Goal: Task Accomplishment & Management: Use online tool/utility

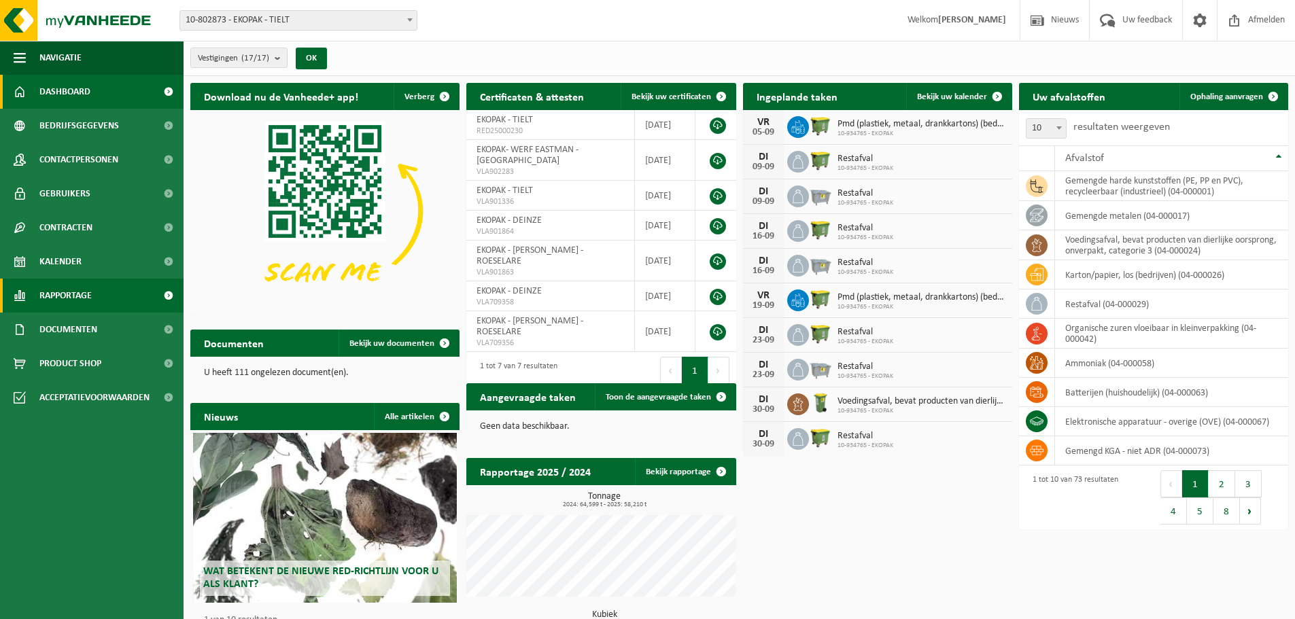
click at [82, 290] on span "Rapportage" at bounding box center [65, 296] width 52 height 34
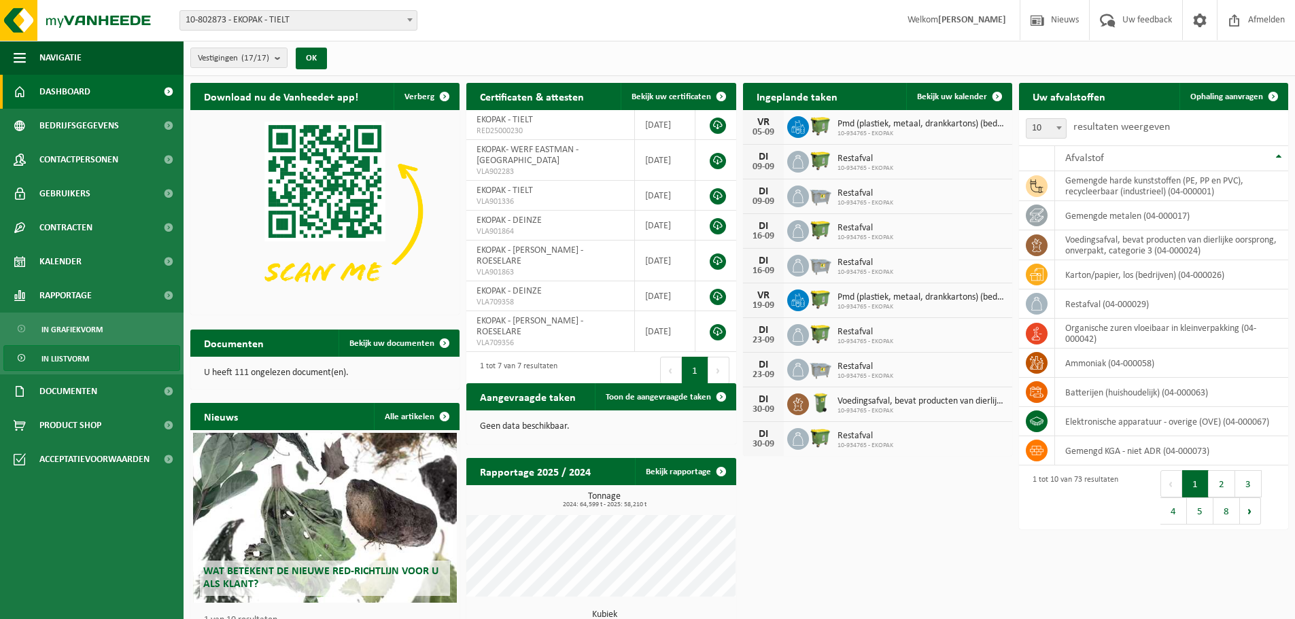
click at [56, 359] on span "In lijstvorm" at bounding box center [65, 359] width 48 height 26
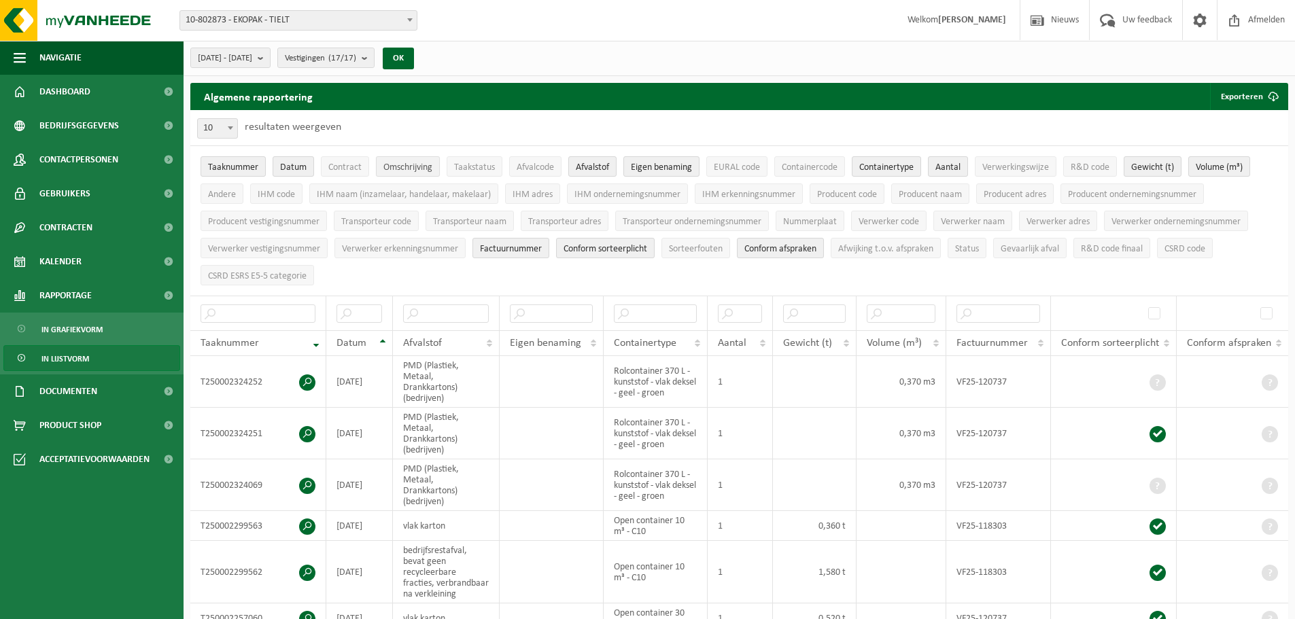
click at [425, 166] on span "Omschrijving" at bounding box center [407, 167] width 49 height 10
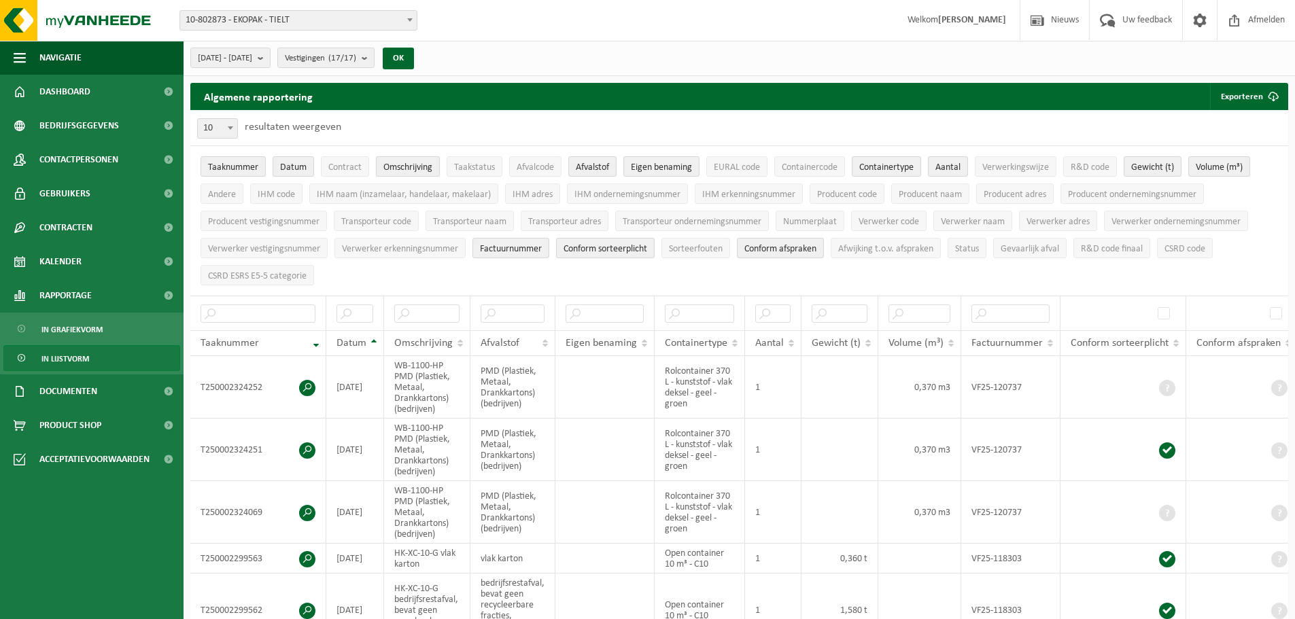
click at [425, 166] on span "Omschrijving" at bounding box center [407, 167] width 49 height 10
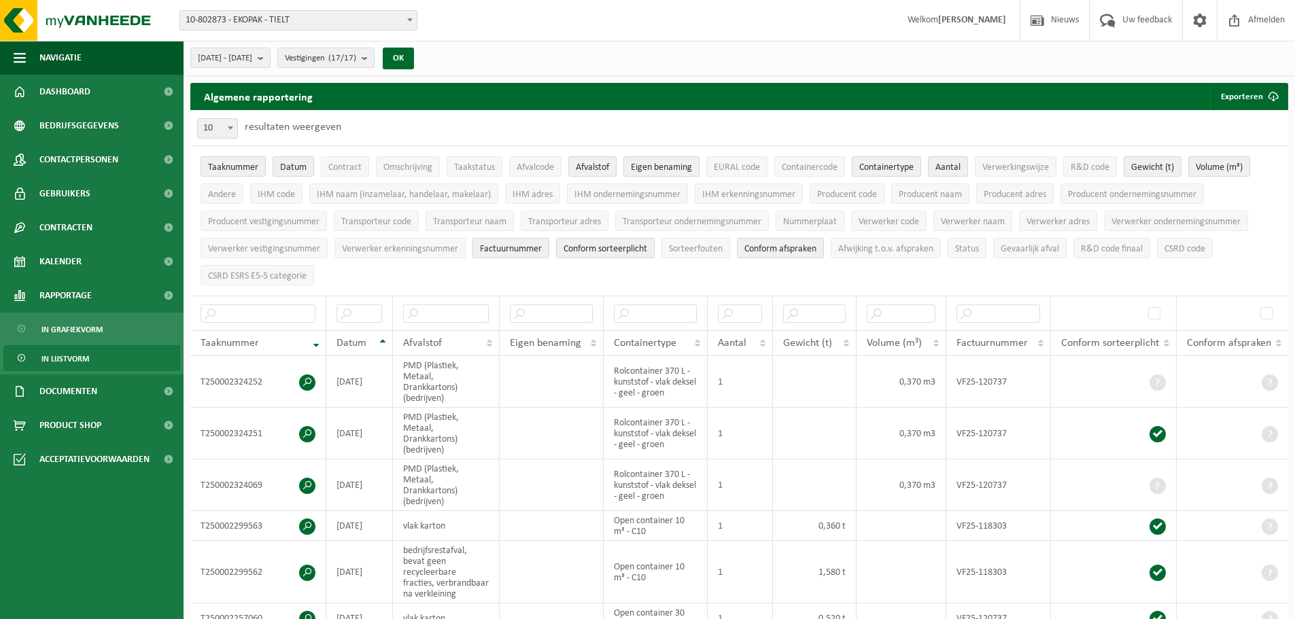
click at [659, 164] on span "Eigen benaming" at bounding box center [661, 167] width 61 height 10
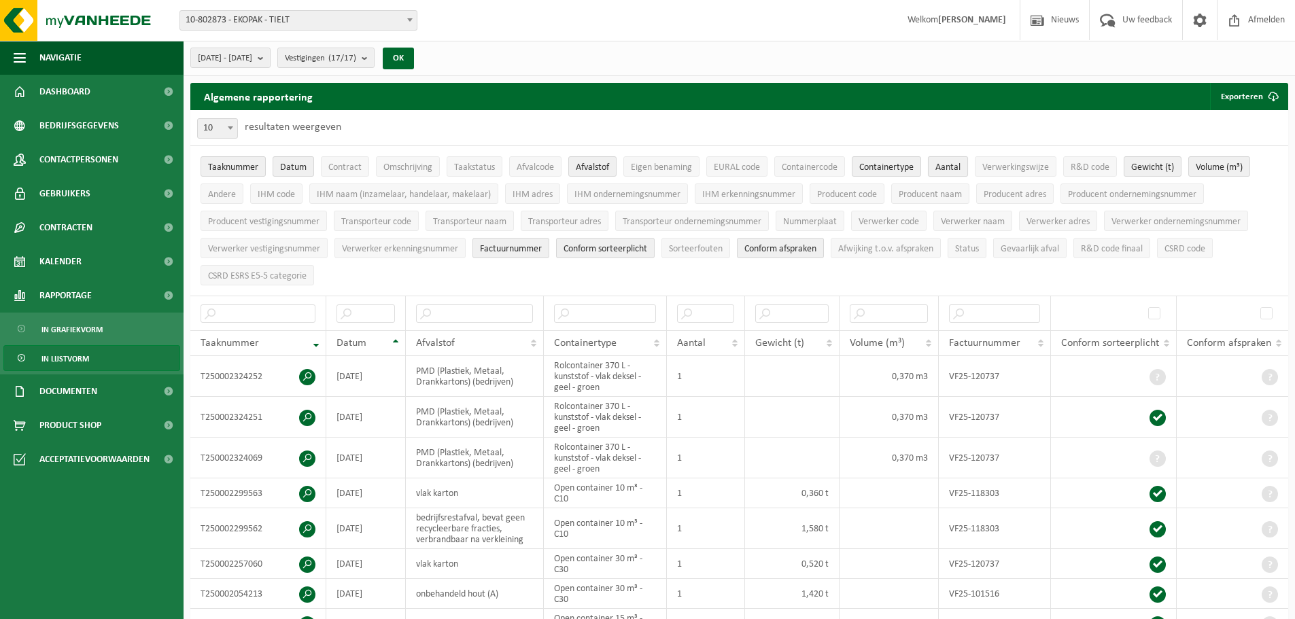
click at [954, 166] on span "Aantal" at bounding box center [947, 167] width 25 height 10
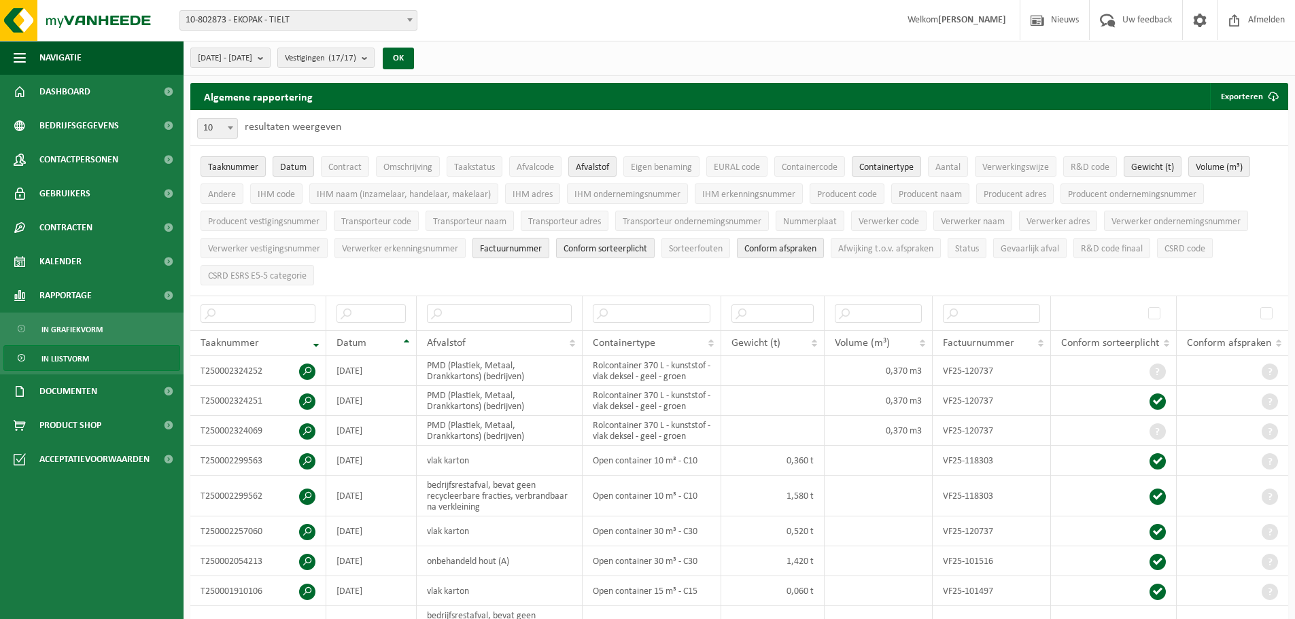
click at [530, 246] on span "Factuurnummer" at bounding box center [511, 249] width 62 height 10
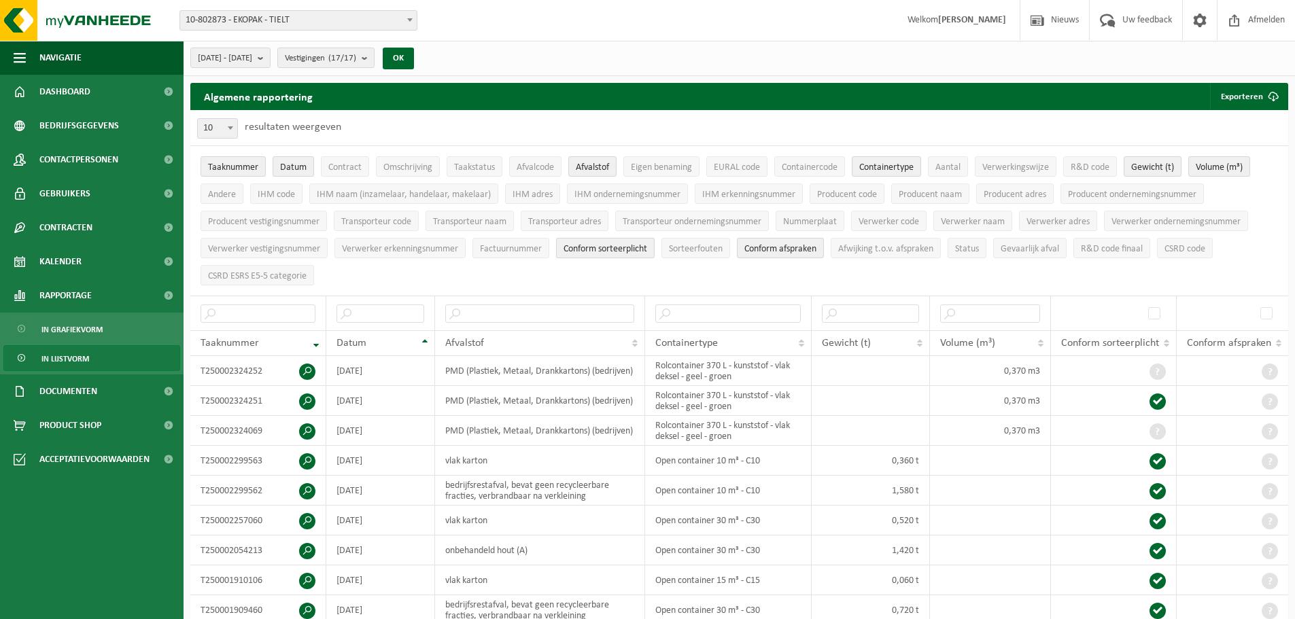
click at [589, 246] on span "Conform sorteerplicht" at bounding box center [605, 249] width 84 height 10
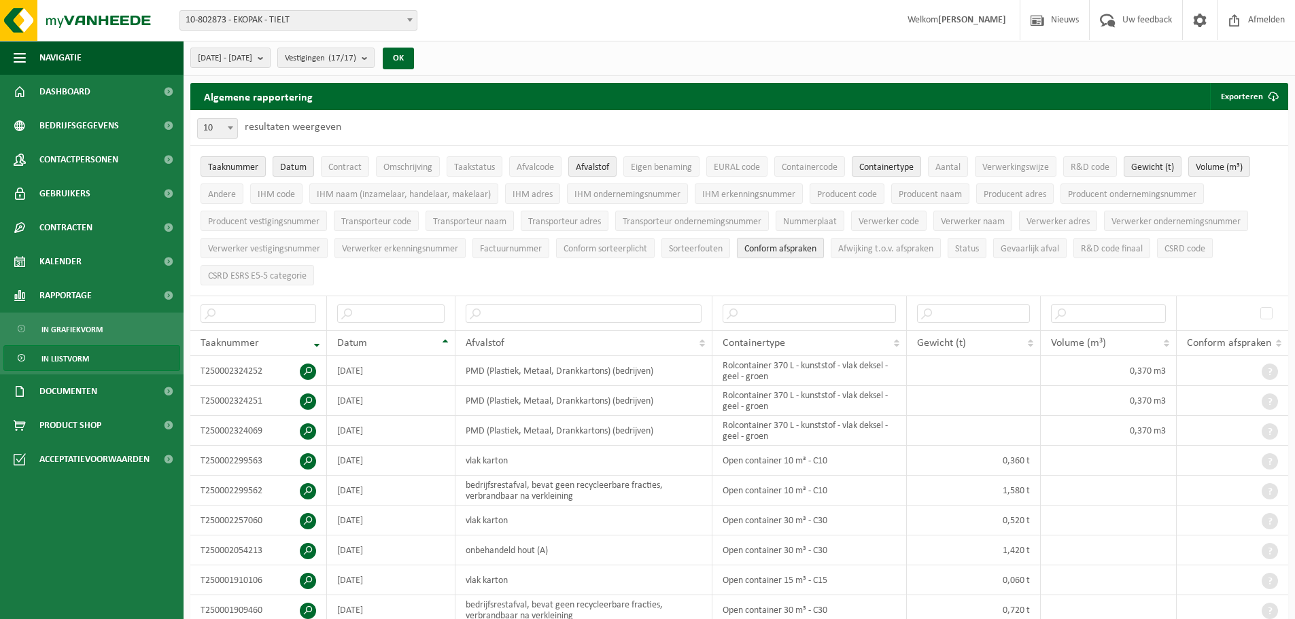
click at [765, 248] on span "Conform afspraken" at bounding box center [780, 249] width 72 height 10
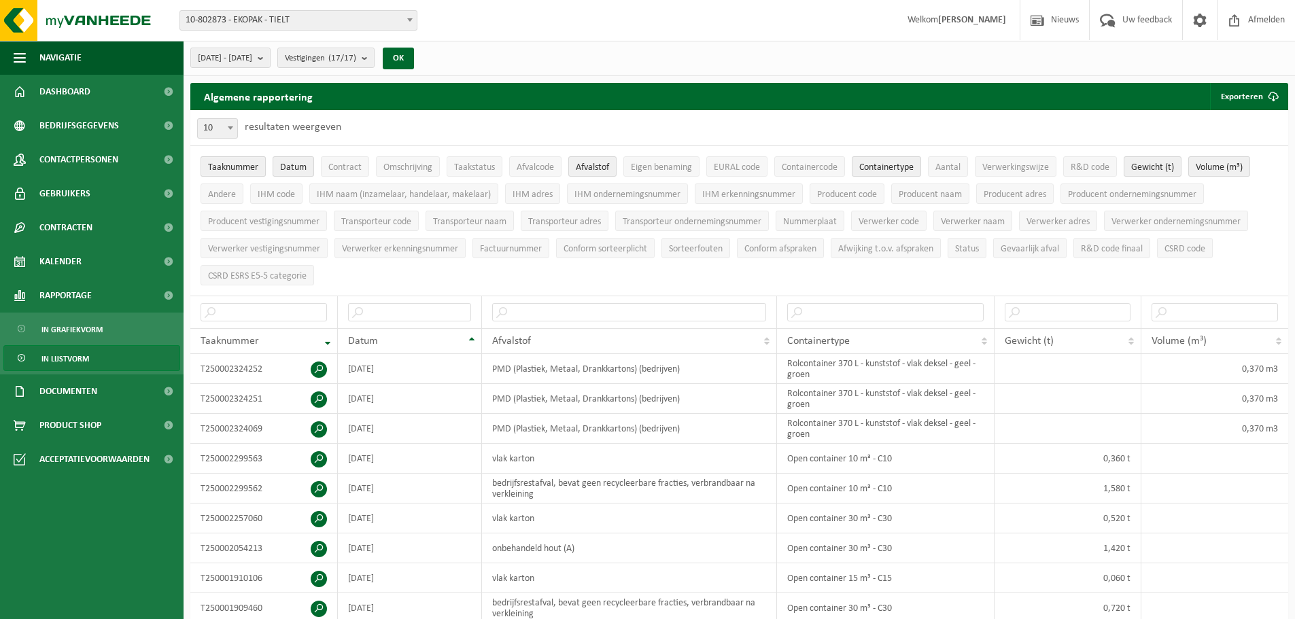
click at [243, 169] on span "Taaknummer" at bounding box center [233, 167] width 50 height 10
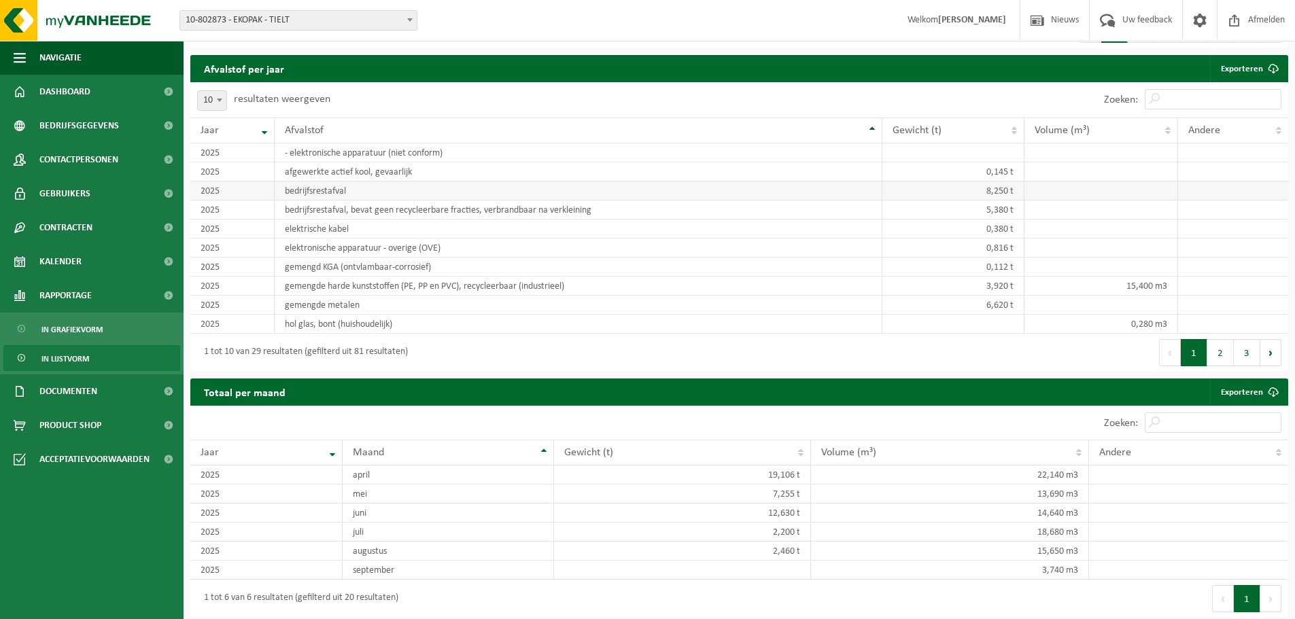
scroll to position [1068, 0]
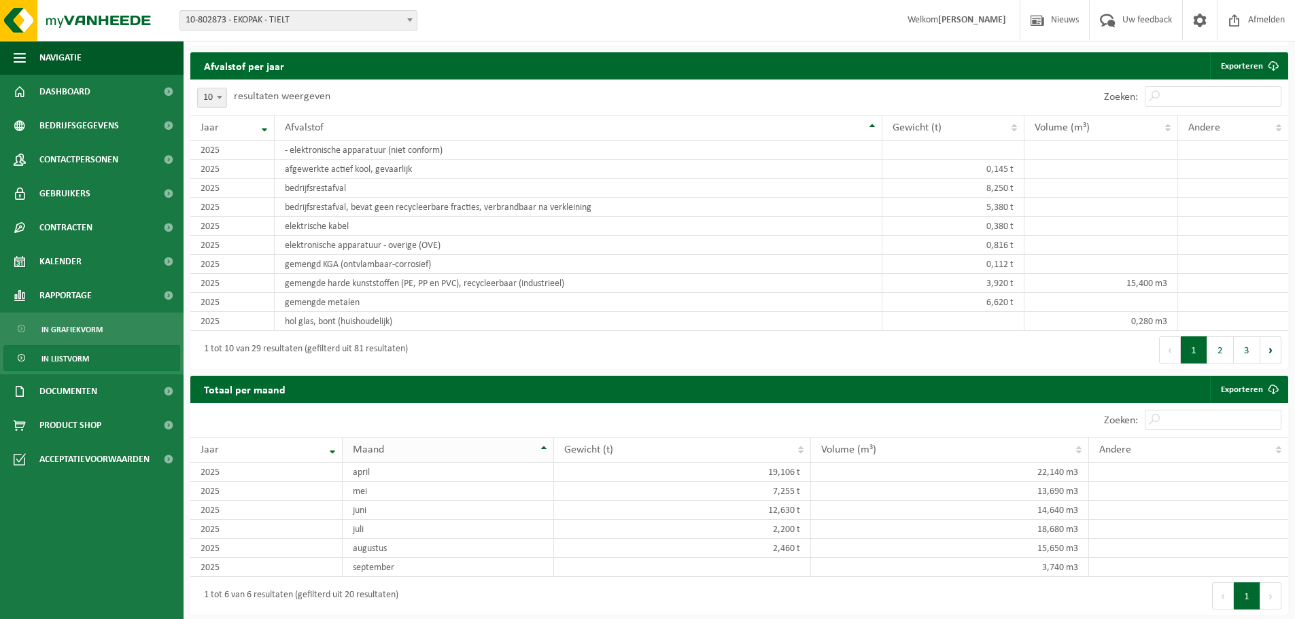
click at [546, 446] on th "Maand" at bounding box center [447, 450] width 211 height 26
click at [544, 450] on th "Maand" at bounding box center [447, 450] width 211 height 26
click at [1258, 391] on link "Exporteren" at bounding box center [1248, 389] width 77 height 27
